Goal: Task Accomplishment & Management: Manage account settings

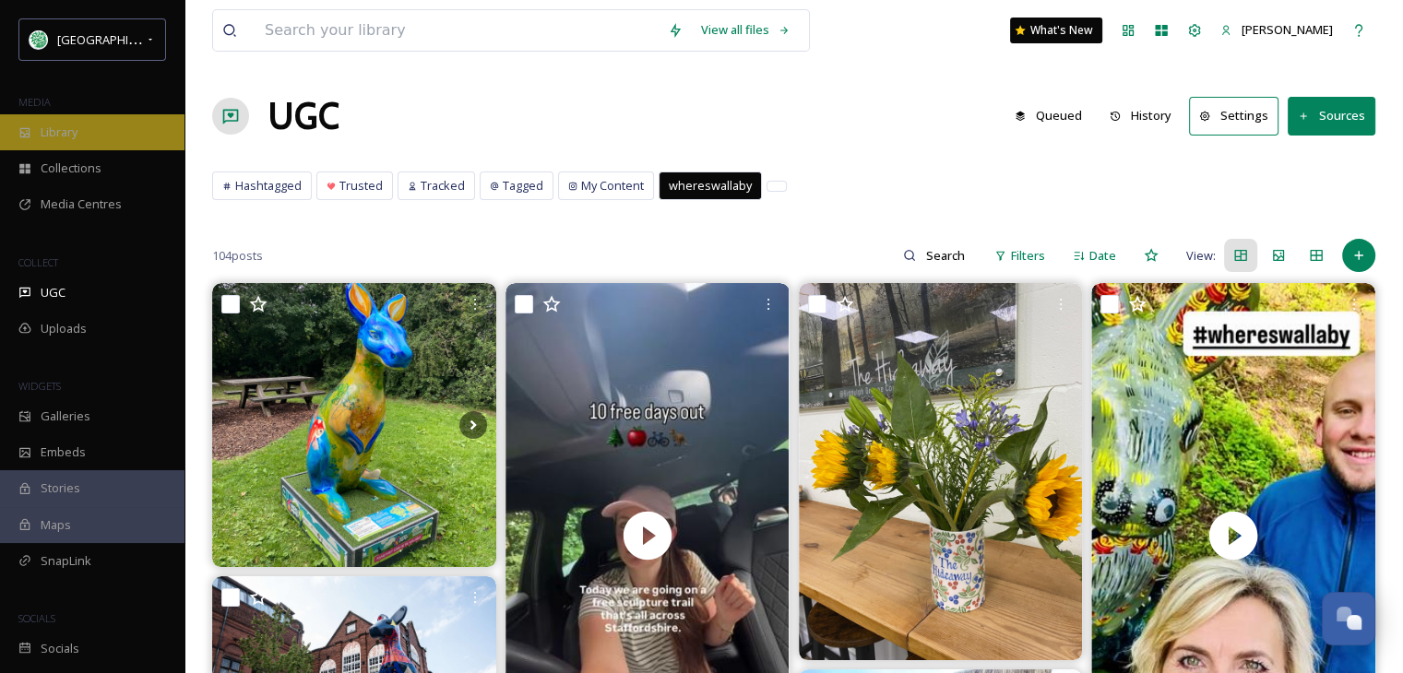
click at [88, 137] on div "Library" at bounding box center [92, 132] width 184 height 36
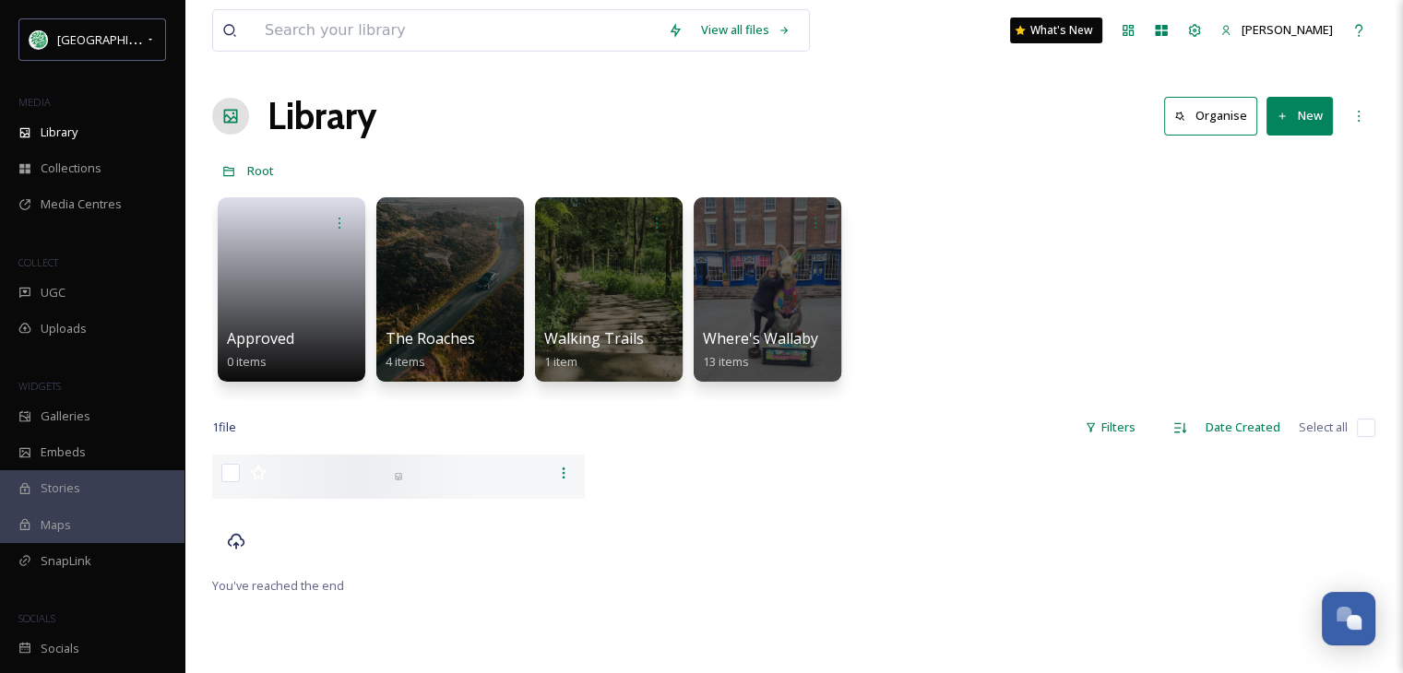
click at [1308, 116] on button "New" at bounding box center [1300, 116] width 66 height 38
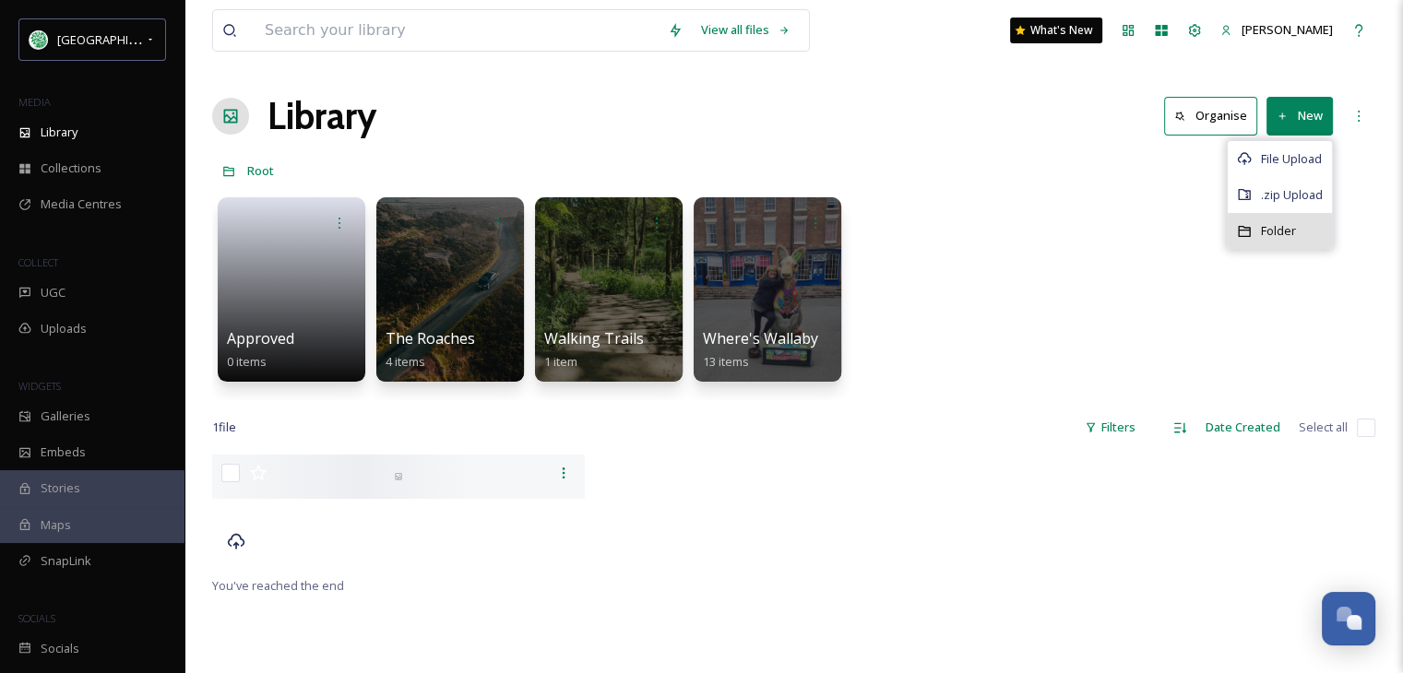
click at [1285, 233] on span "Folder" at bounding box center [1278, 231] width 35 height 18
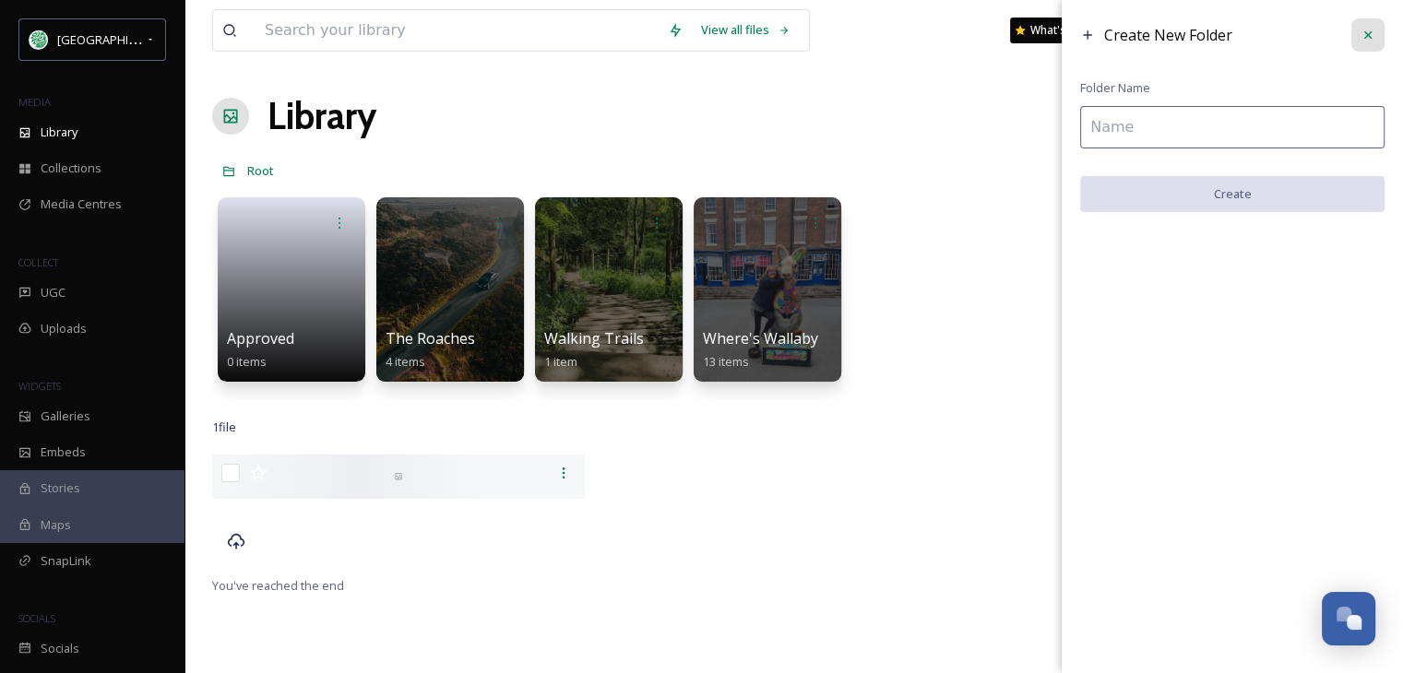
click at [1368, 37] on icon at bounding box center [1368, 35] width 15 height 15
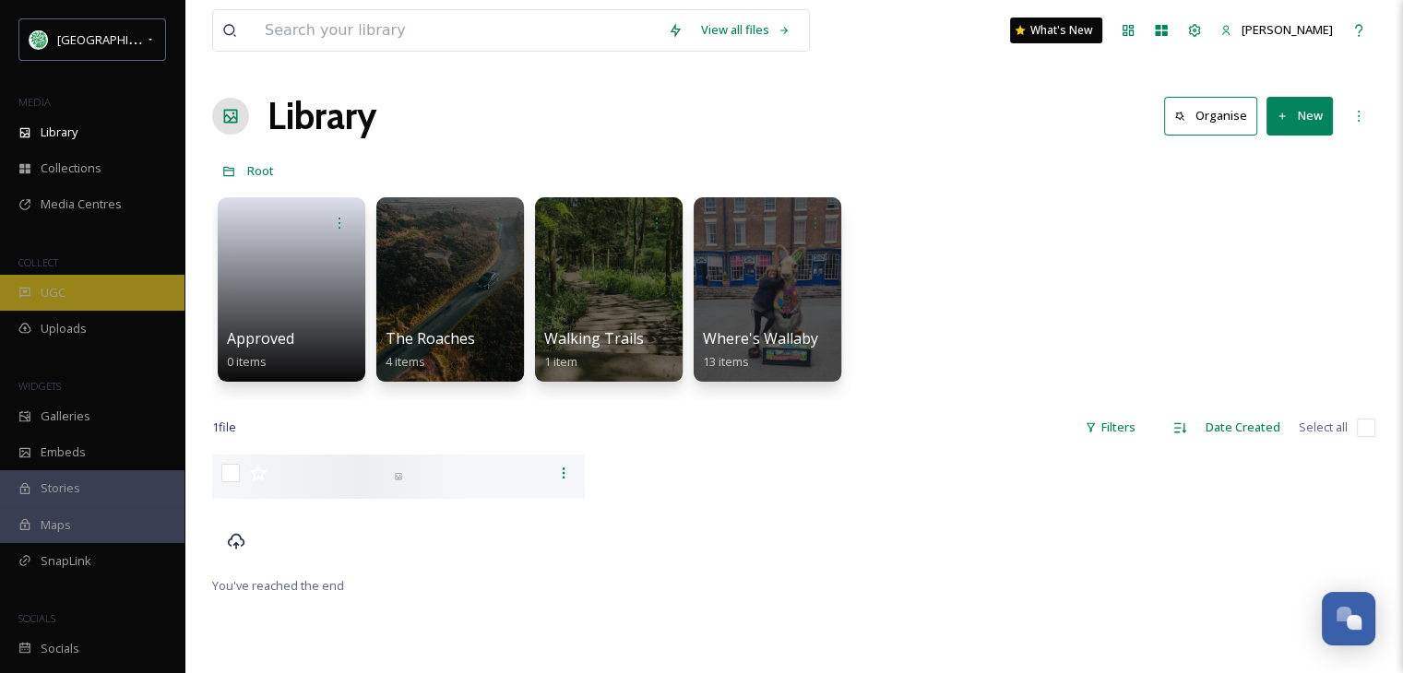
click at [41, 294] on span "UGC" at bounding box center [53, 293] width 25 height 18
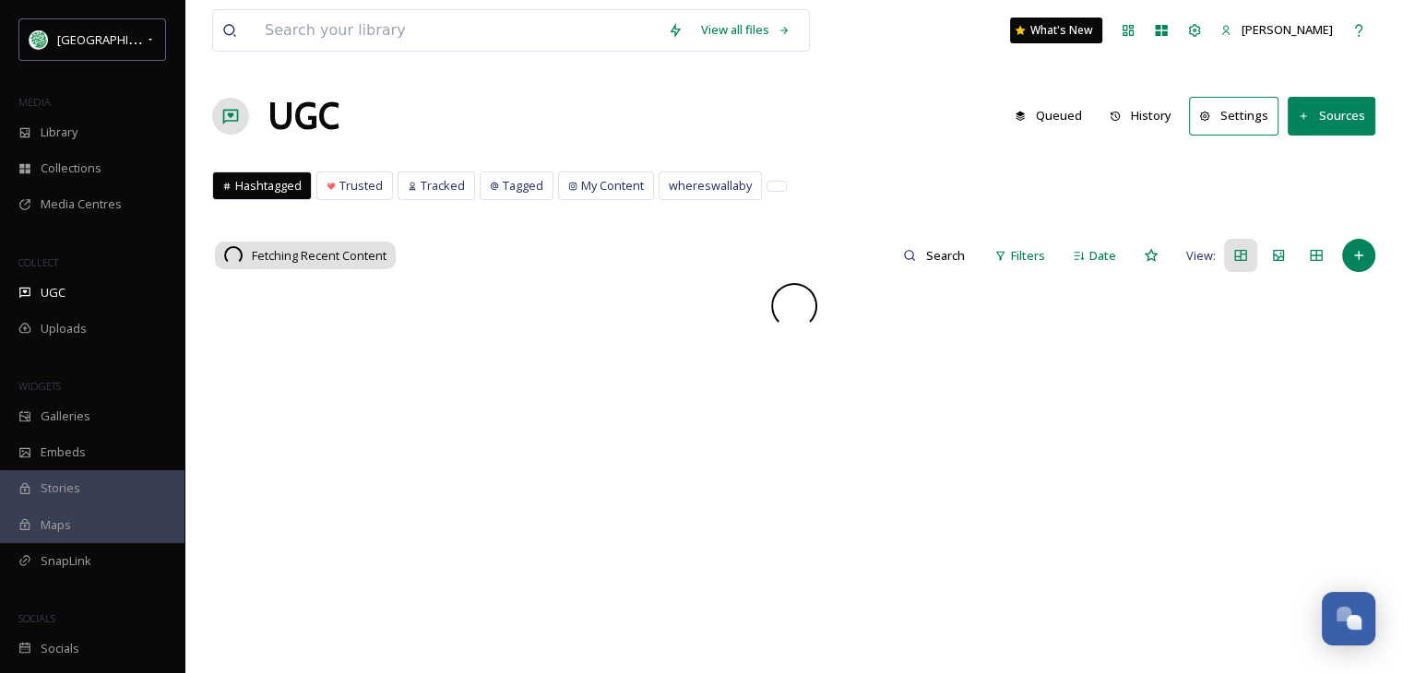
click at [1236, 116] on button "Settings" at bounding box center [1233, 116] width 89 height 38
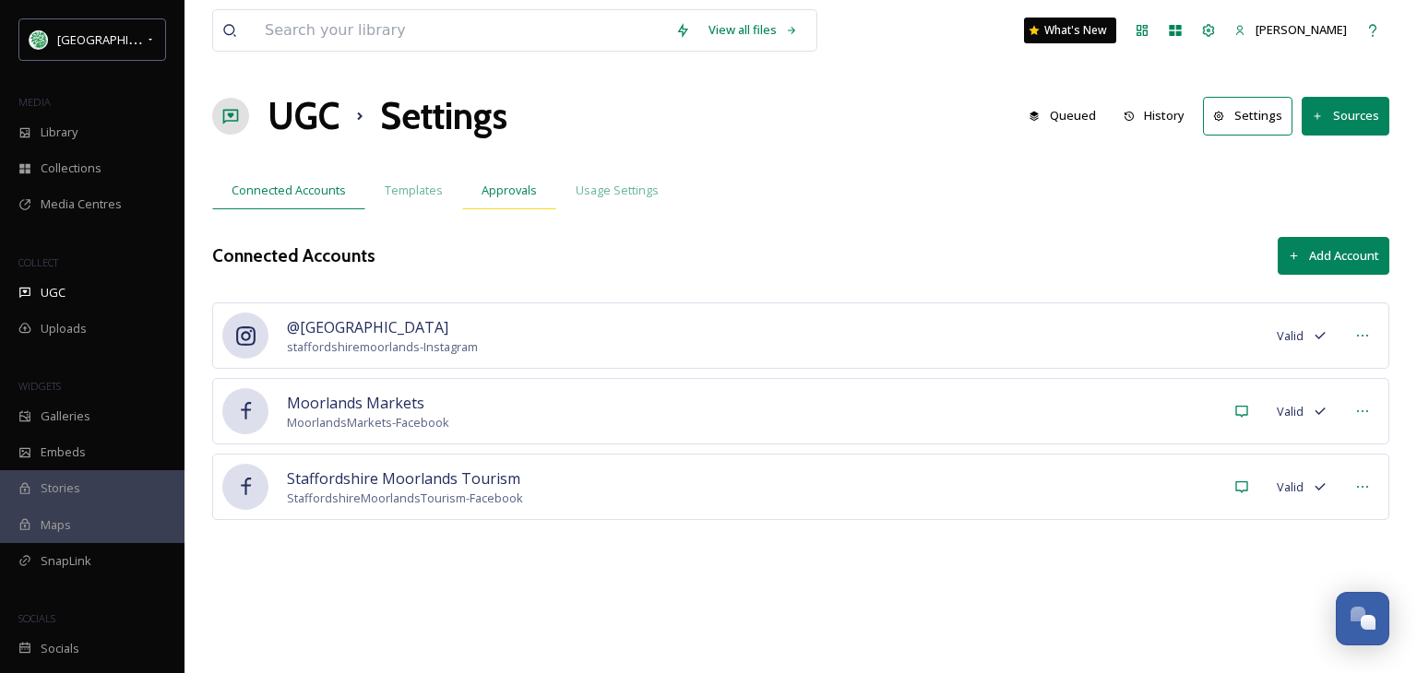
click at [508, 185] on span "Approvals" at bounding box center [509, 191] width 55 height 18
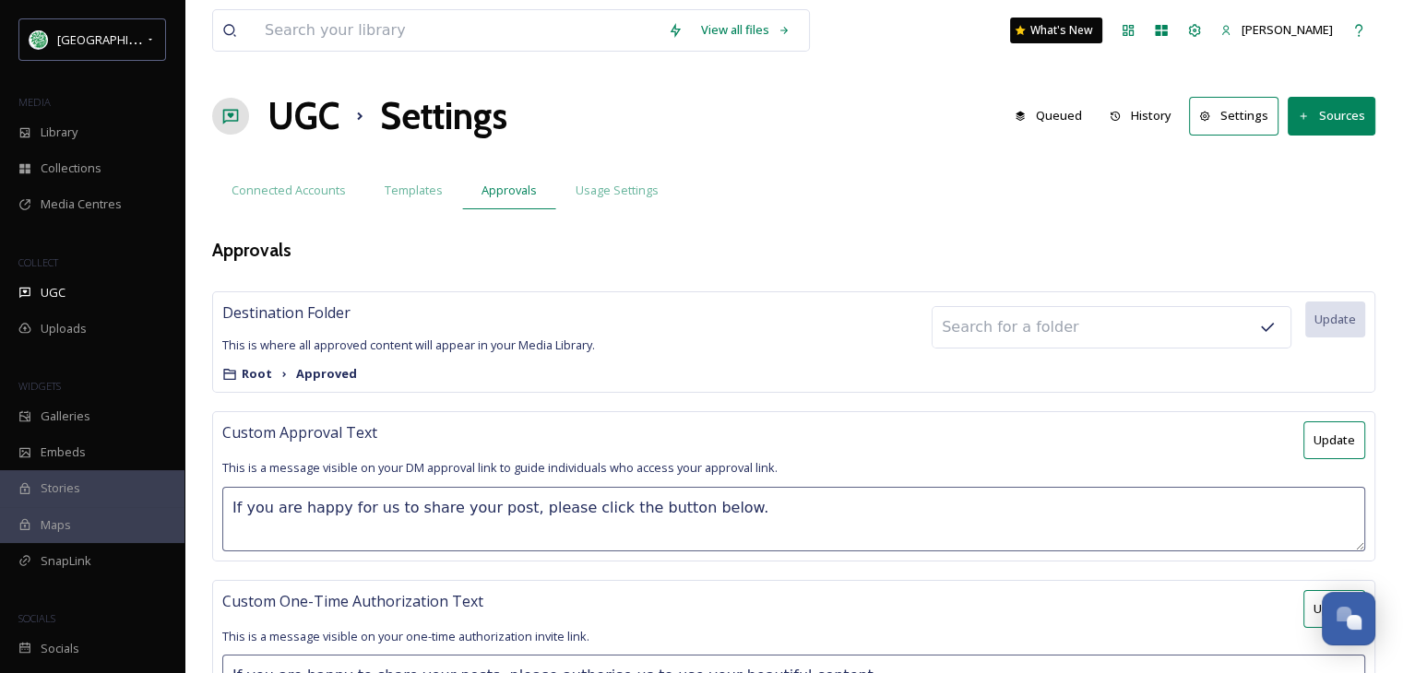
click at [317, 375] on strong "Approved" at bounding box center [326, 373] width 61 height 17
click at [590, 187] on span "Usage Settings" at bounding box center [617, 191] width 83 height 18
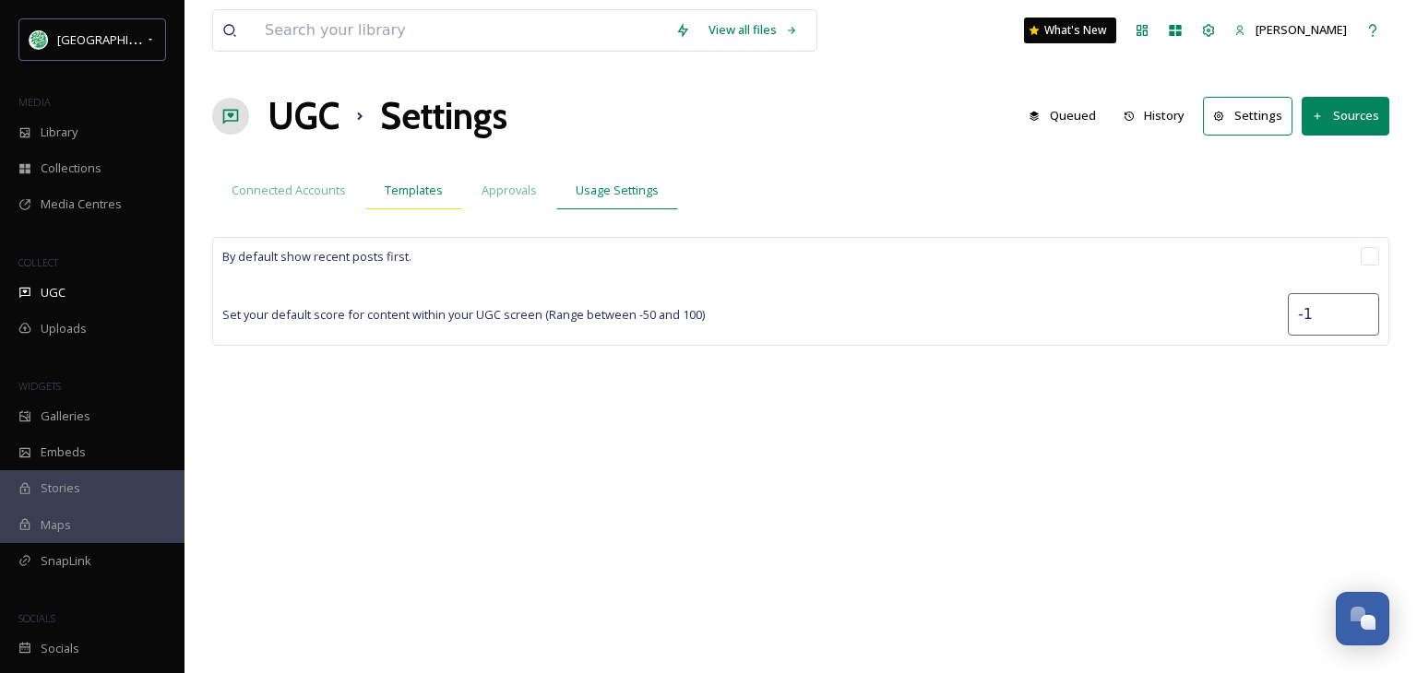
click at [398, 196] on span "Templates" at bounding box center [414, 191] width 58 height 18
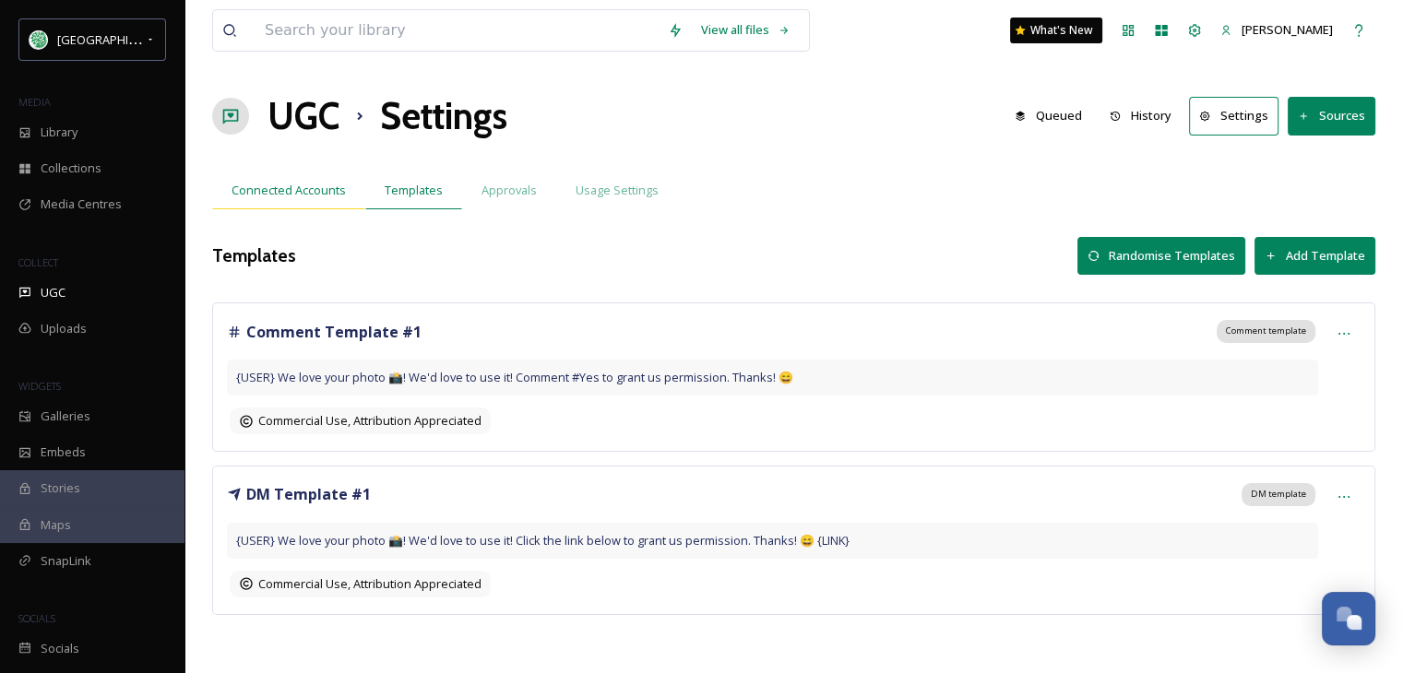
click at [286, 191] on span "Connected Accounts" at bounding box center [289, 191] width 114 height 18
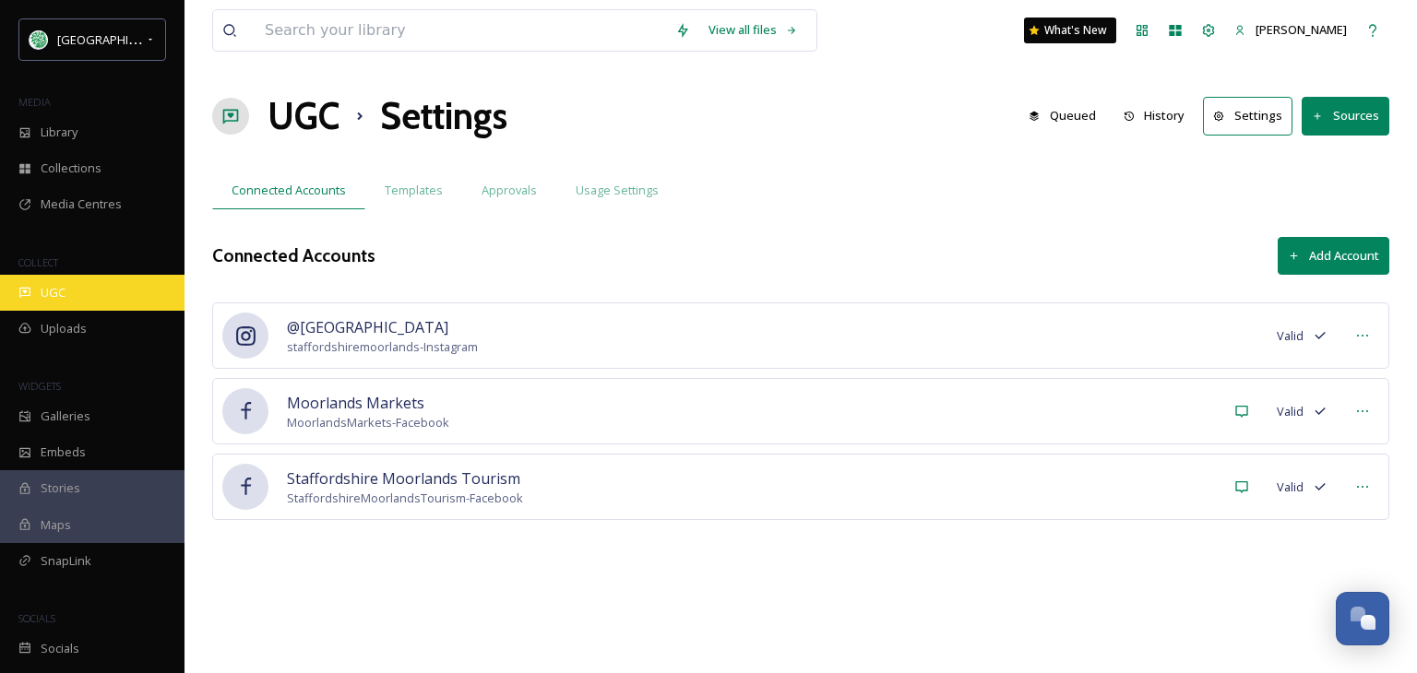
click at [73, 276] on div "UGC" at bounding box center [92, 293] width 184 height 36
